Goal: Information Seeking & Learning: Learn about a topic

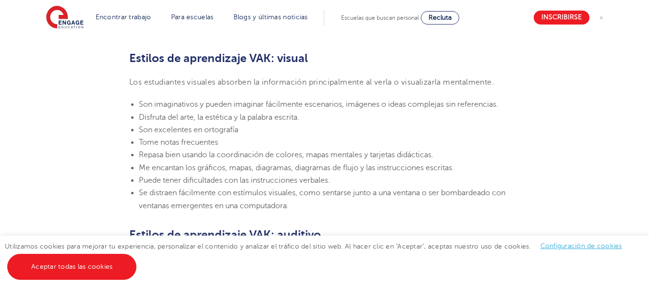
scroll to position [673, 0]
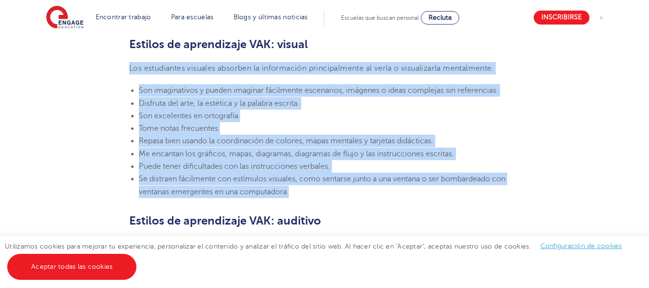
drag, startPoint x: 130, startPoint y: 68, endPoint x: 453, endPoint y: 193, distance: 346.5
click at [453, 193] on section "[DATE][PERSON_NAME] Estilos de aprendizaje VAK: ¿Qué son y qué significan? Enga…" at bounding box center [324, 277] width 583 height 1371
copy section "Los estudiantes visuales absorben la información principalmente al verla o visu…"
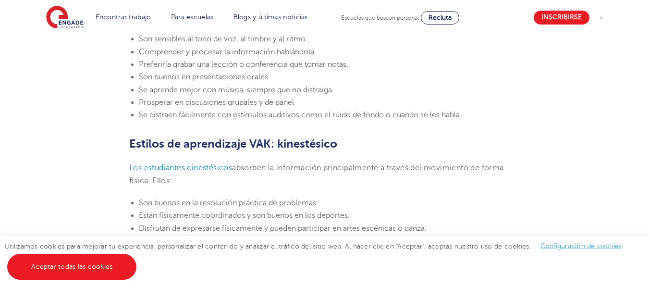
scroll to position [817, 0]
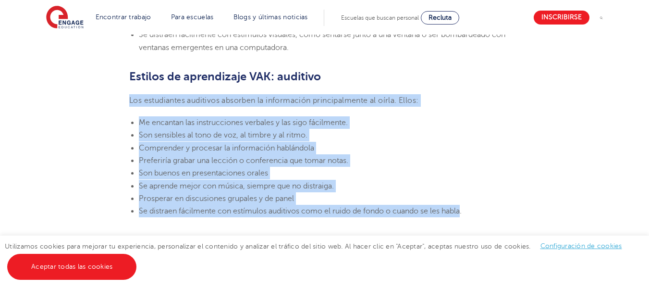
drag, startPoint x: 129, startPoint y: 100, endPoint x: 465, endPoint y: 205, distance: 351.7
click at [465, 205] on section "[DATE][PERSON_NAME] Estilos de aprendizaje VAK: ¿Qué son y qué significan? Enga…" at bounding box center [324, 158] width 583 height 1420
copy section "Los estudiantes auditivos absorben la información principalmente al oírla. Ello…"
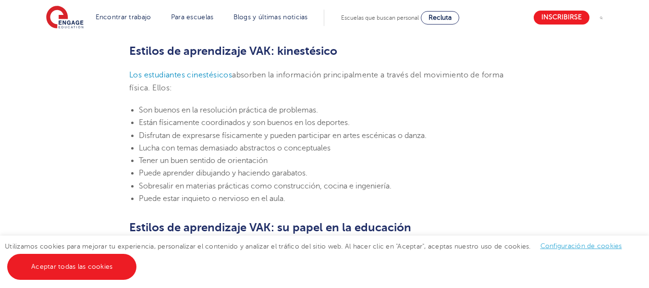
scroll to position [1009, 0]
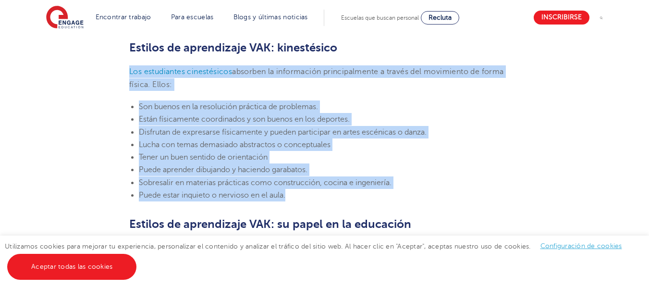
drag, startPoint x: 122, startPoint y: 65, endPoint x: 321, endPoint y: 191, distance: 235.5
copy section "Los estudiantes cinestésicos absorben la información principalmente a través de…"
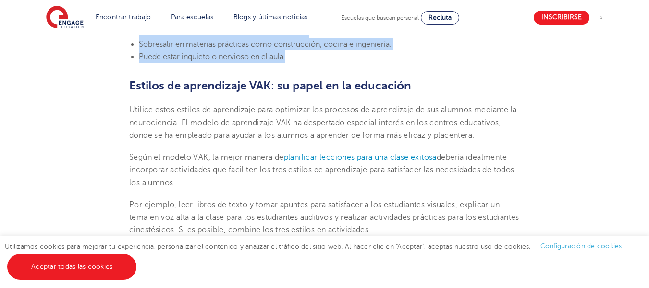
scroll to position [1153, 0]
